Goal: Consume media (video, audio): Consume media (video, audio)

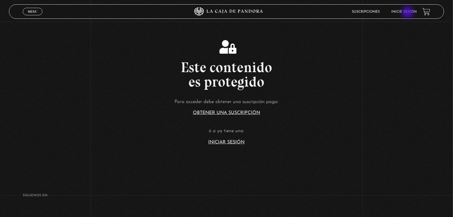
click at [408, 13] on link "Inicie sesión" at bounding box center [403, 11] width 25 height 3
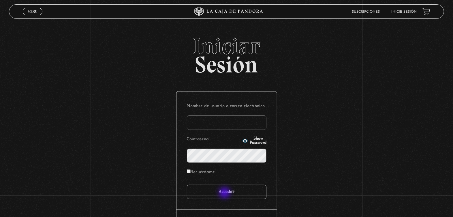
type input "[EMAIL_ADDRESS][DOMAIN_NAME]"
click at [225, 193] on input "Acceder" at bounding box center [227, 191] width 80 height 14
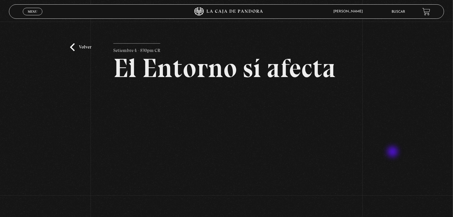
click at [393, 152] on div "Volver Setiembre 4 - 830pm CR El Entorno sí afecta" at bounding box center [226, 125] width 453 height 207
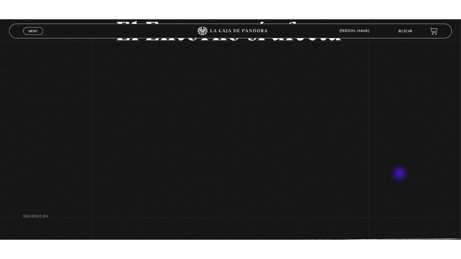
scroll to position [58, 0]
